Goal: Find specific page/section: Find specific page/section

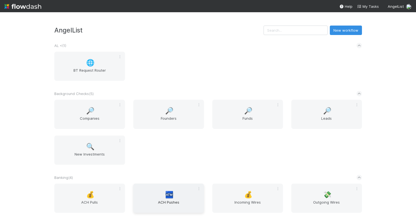
click at [175, 192] on div "🏧 ACH Pushes" at bounding box center [168, 197] width 71 height 29
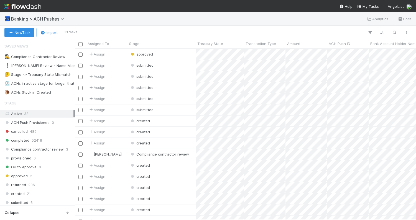
scroll to position [171, 341]
click at [396, 33] on icon "button" at bounding box center [395, 32] width 6 height 5
type input "93750"
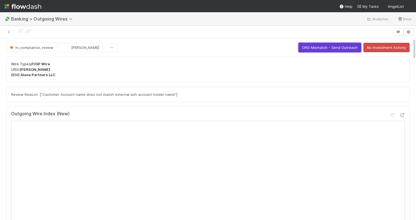
click at [326, 46] on button "ORG Mismatch - Send Outreach" at bounding box center [330, 47] width 63 height 9
